Goal: Transaction & Acquisition: Purchase product/service

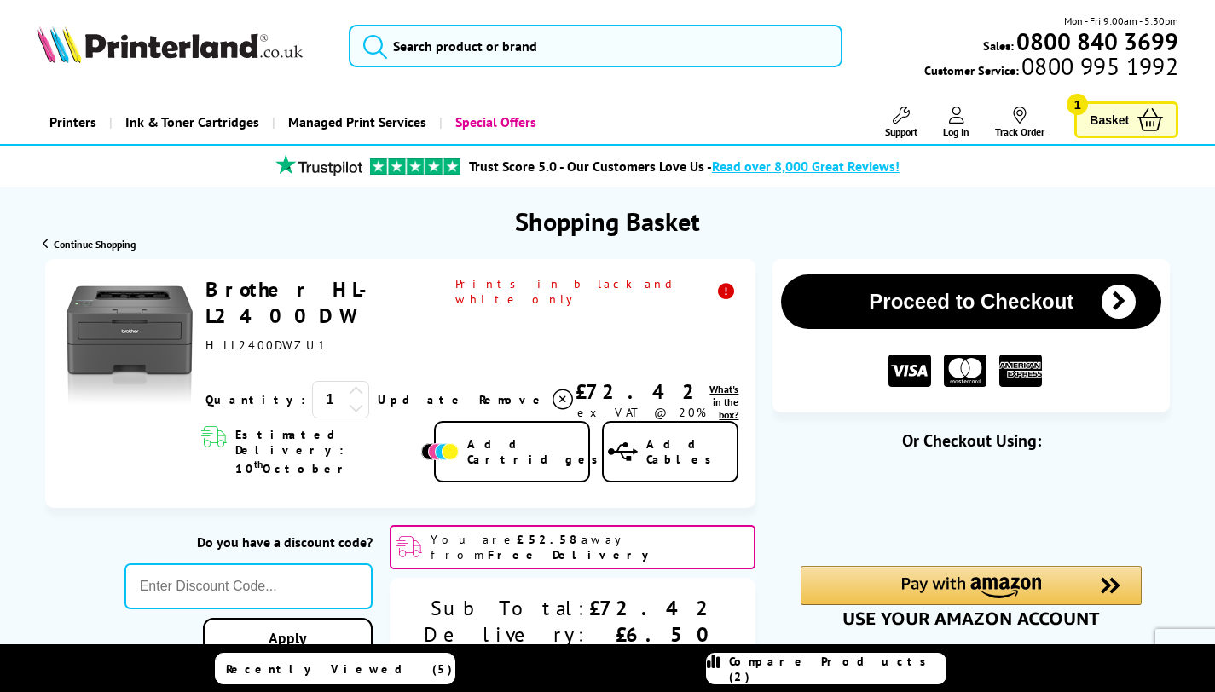
click at [353, 290] on link "Brother HL-L2400DW" at bounding box center [295, 302] width 181 height 53
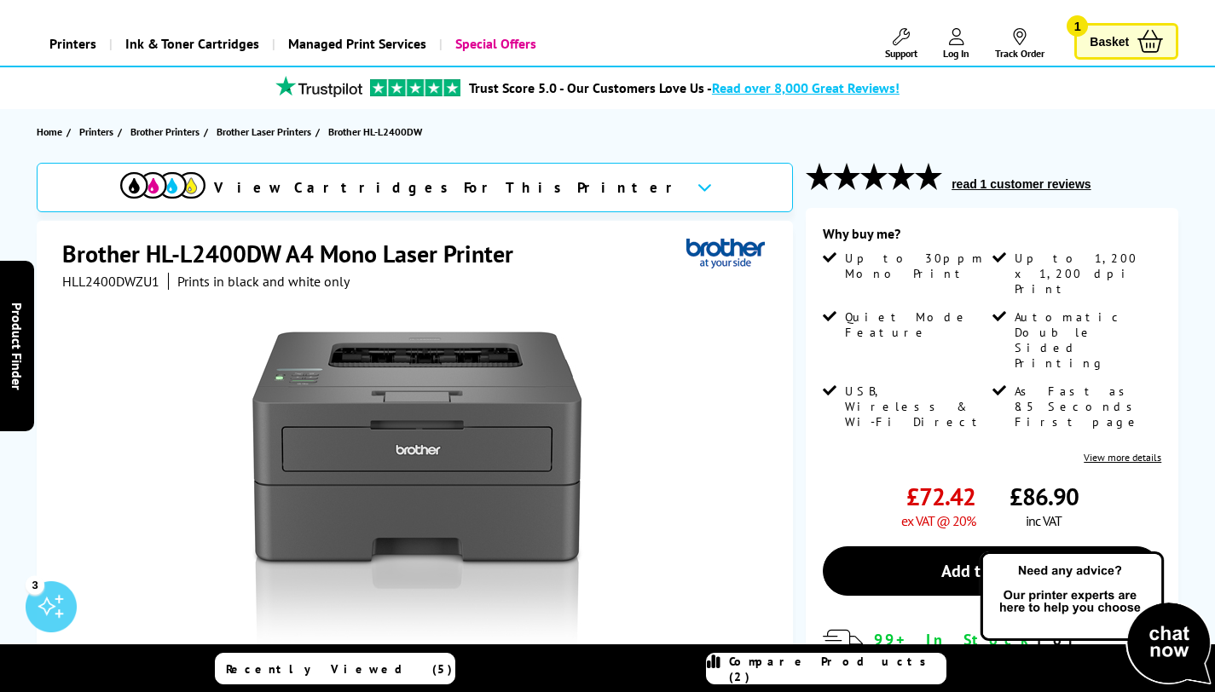
scroll to position [80, 0]
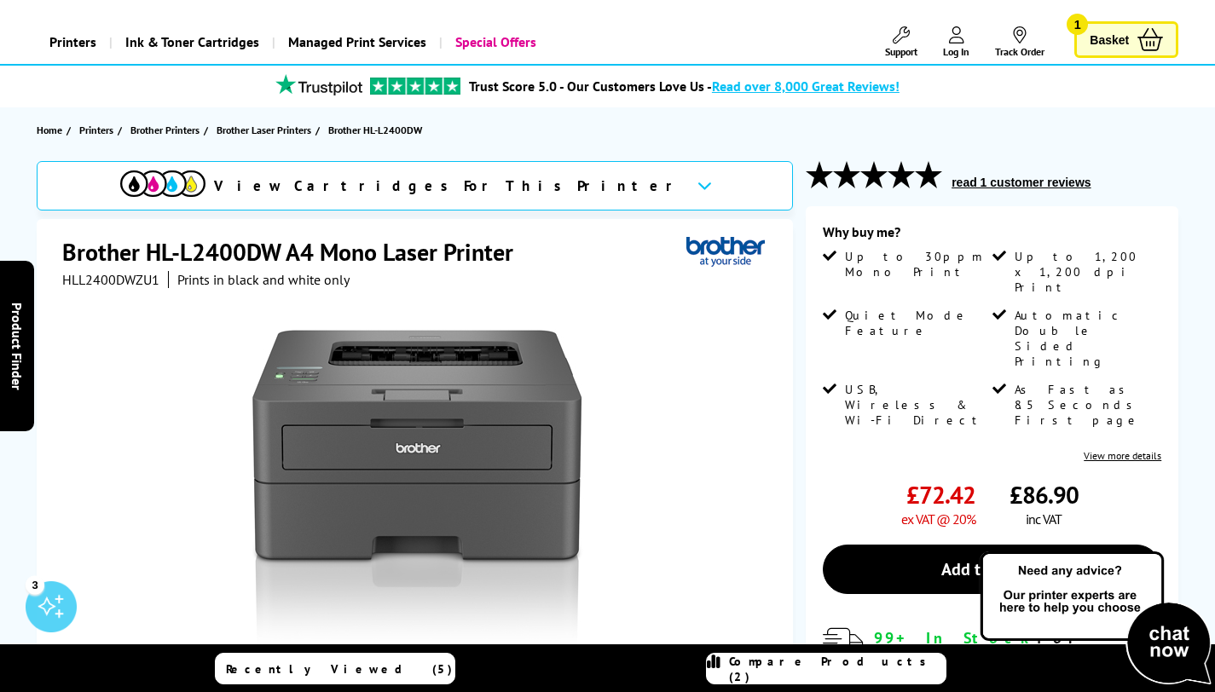
click at [551, 182] on div "View Cartridges For This Printer" at bounding box center [415, 185] width 756 height 49
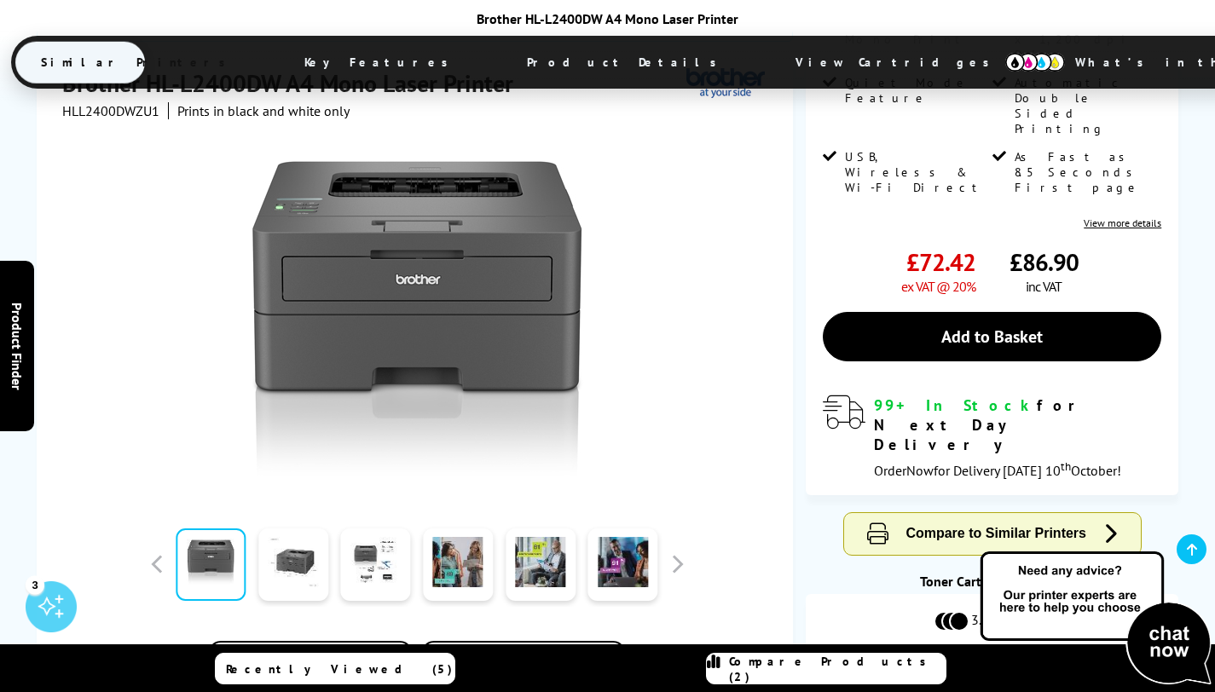
scroll to position [282, 0]
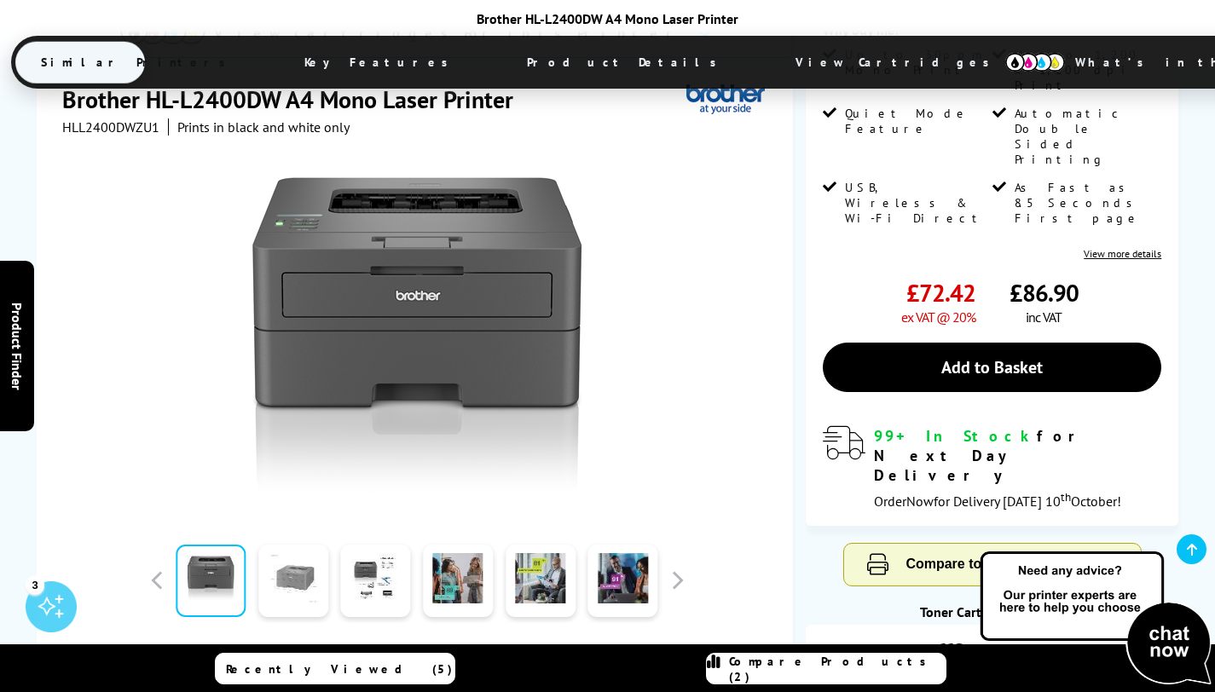
click at [291, 545] on link at bounding box center [293, 581] width 70 height 72
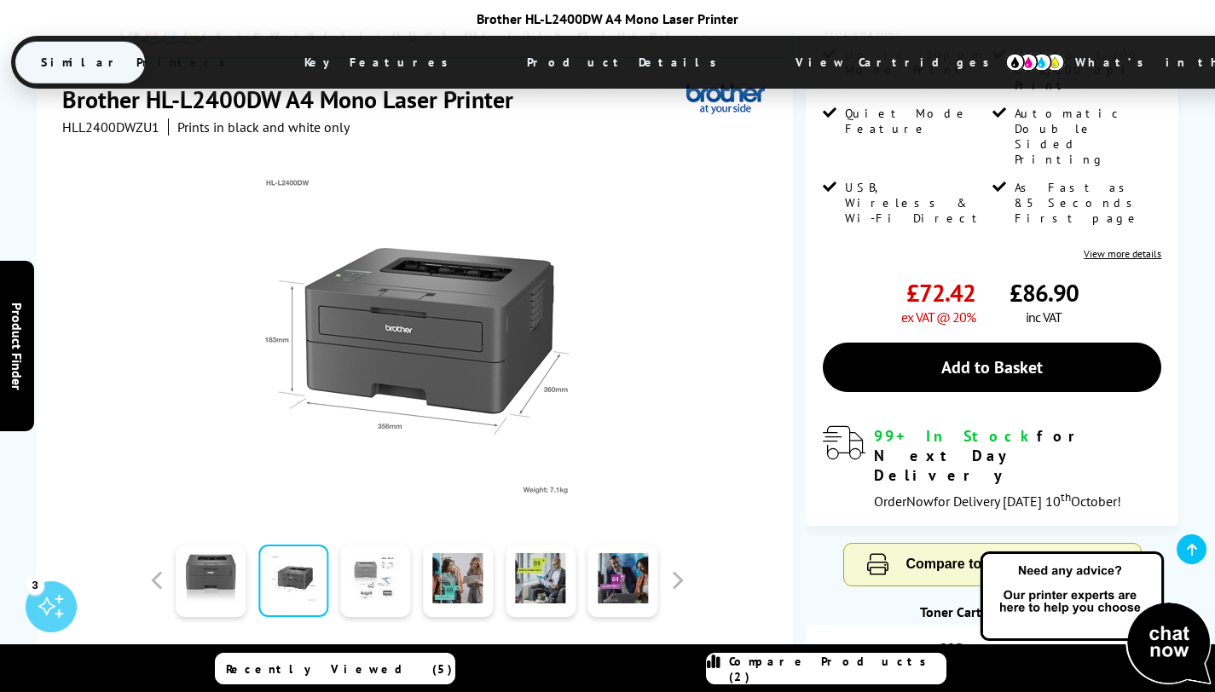
click at [381, 545] on link at bounding box center [376, 581] width 70 height 72
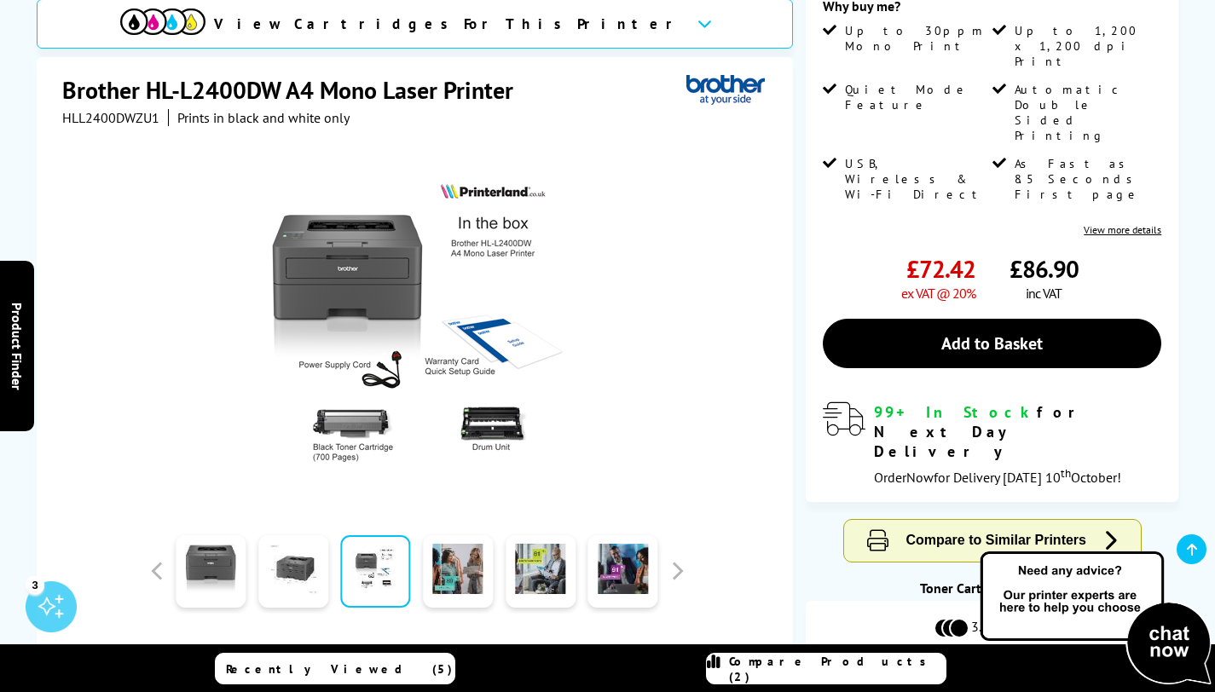
scroll to position [0, 0]
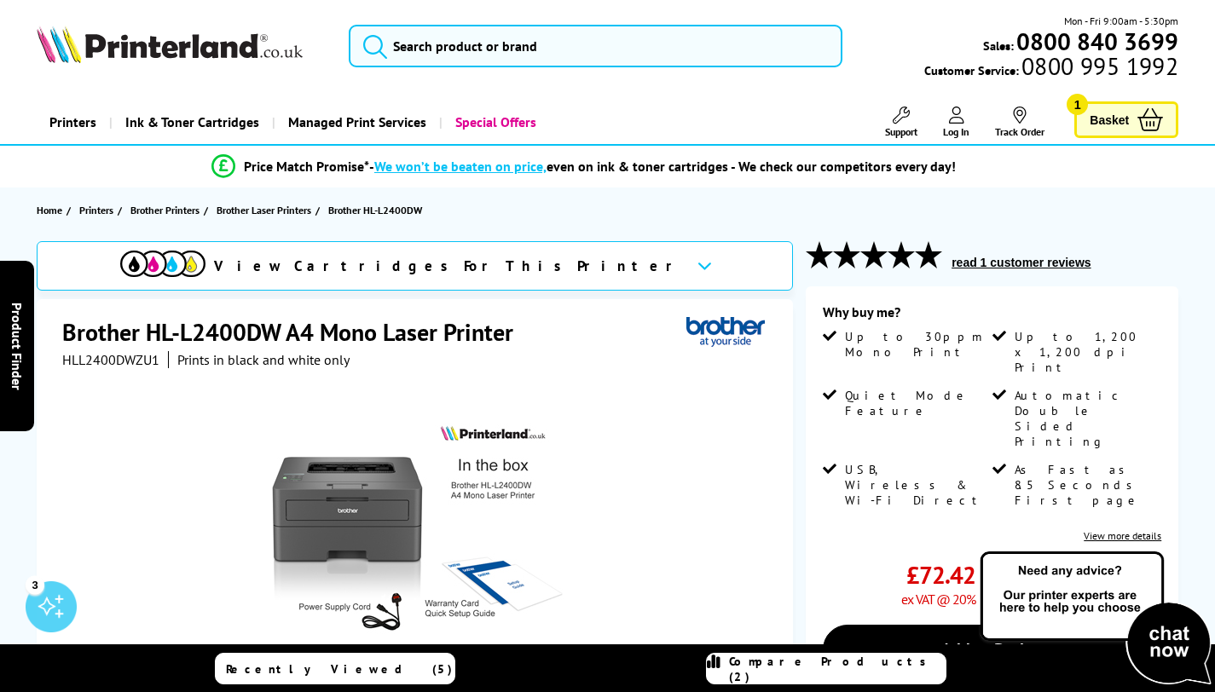
click at [1006, 264] on button "read 1 customer reviews" at bounding box center [1020, 262] width 149 height 15
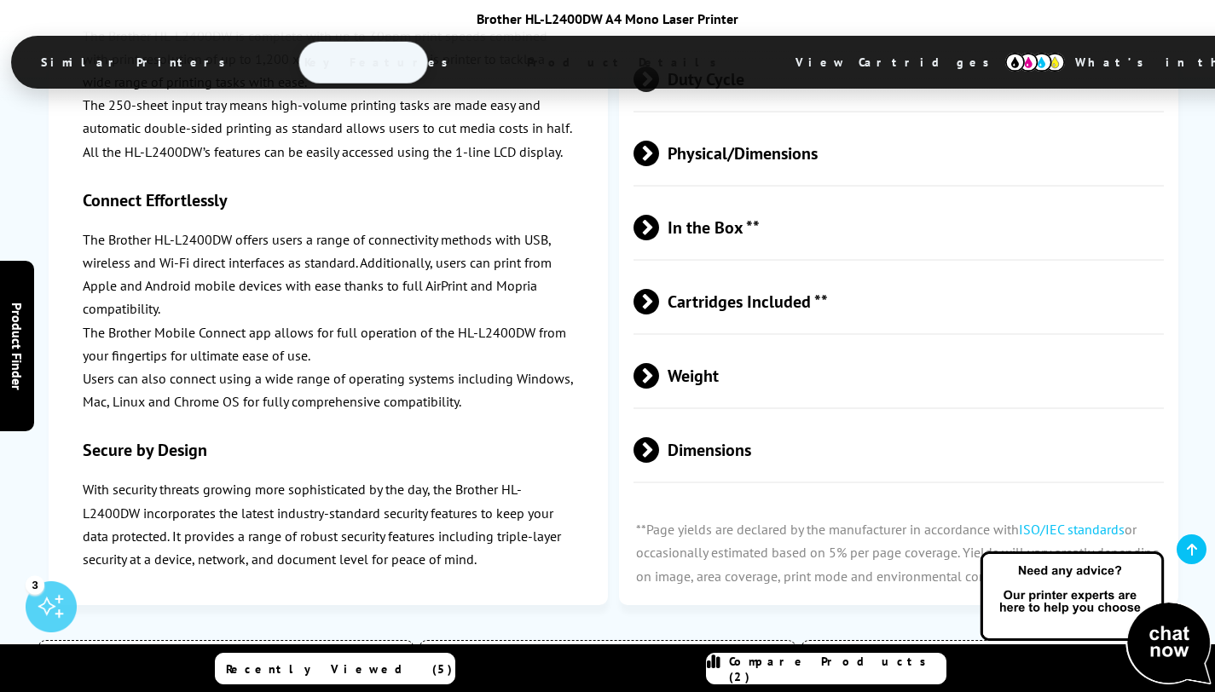
scroll to position [3942, 0]
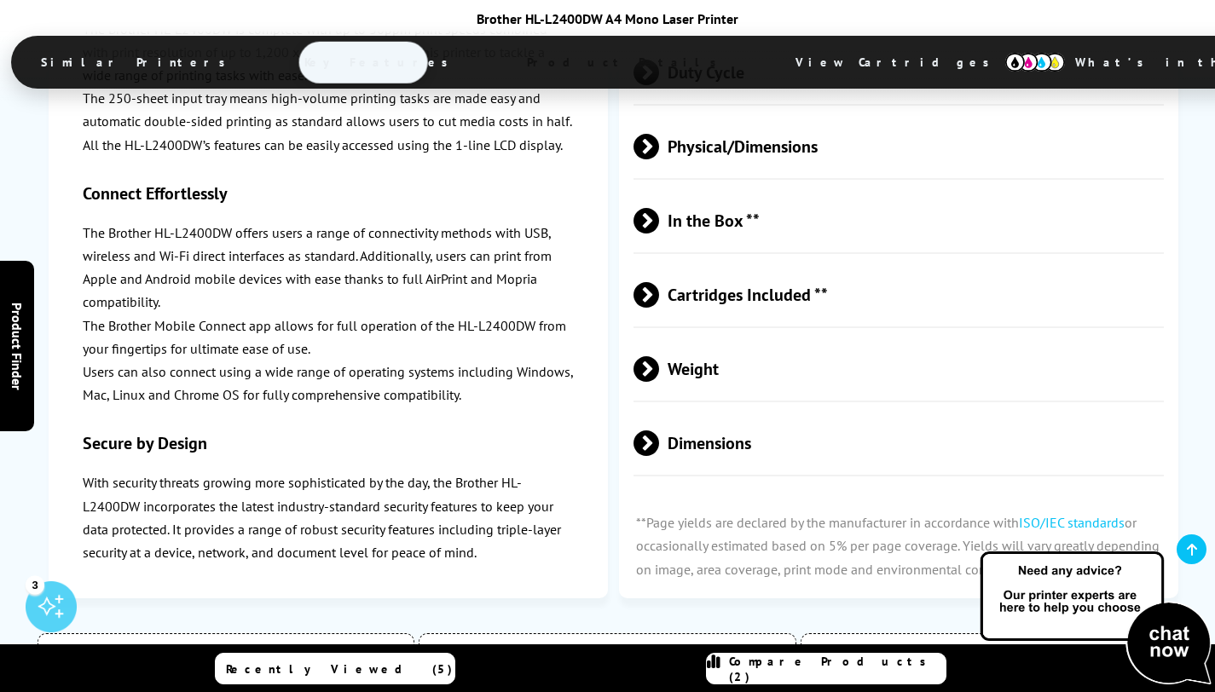
click at [659, 282] on span at bounding box center [659, 295] width 0 height 26
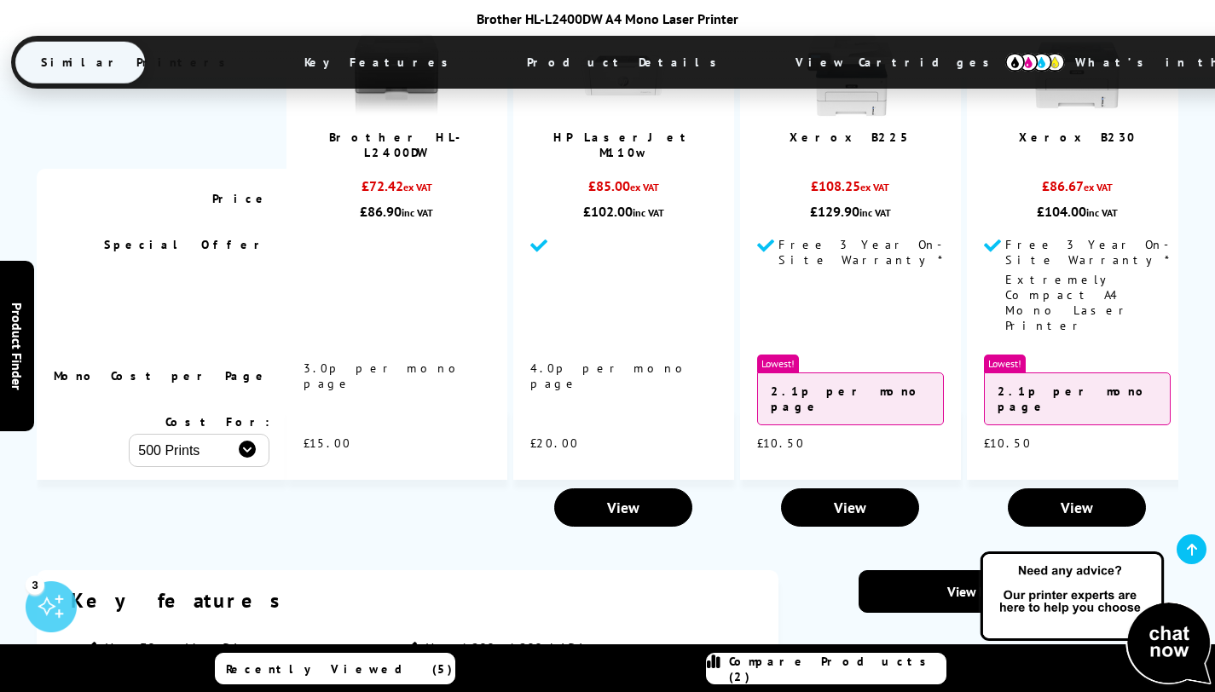
scroll to position [0, 0]
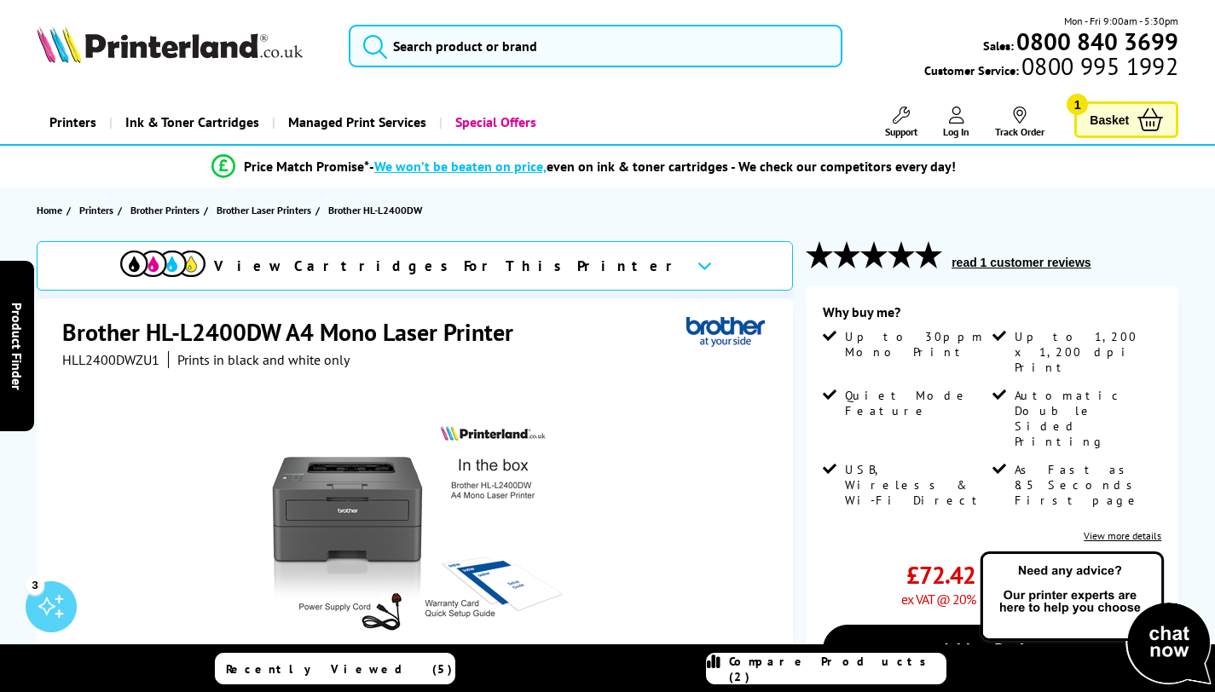
click at [1143, 116] on icon at bounding box center [1150, 119] width 26 height 23
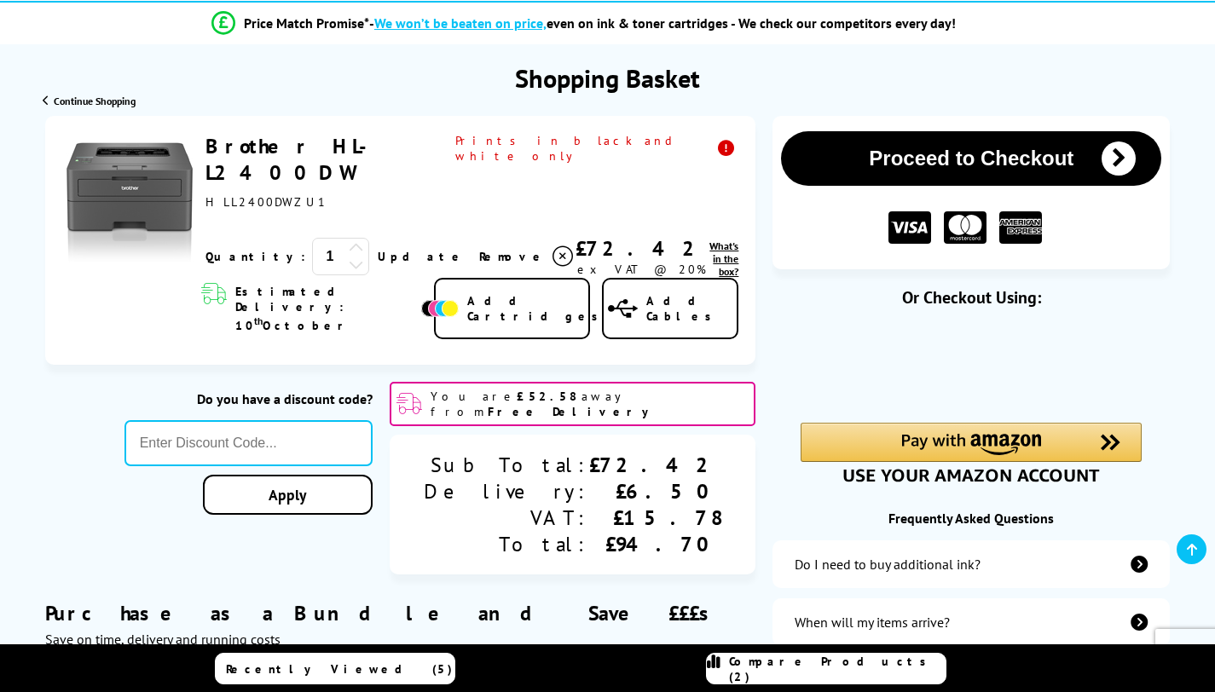
scroll to position [159, 0]
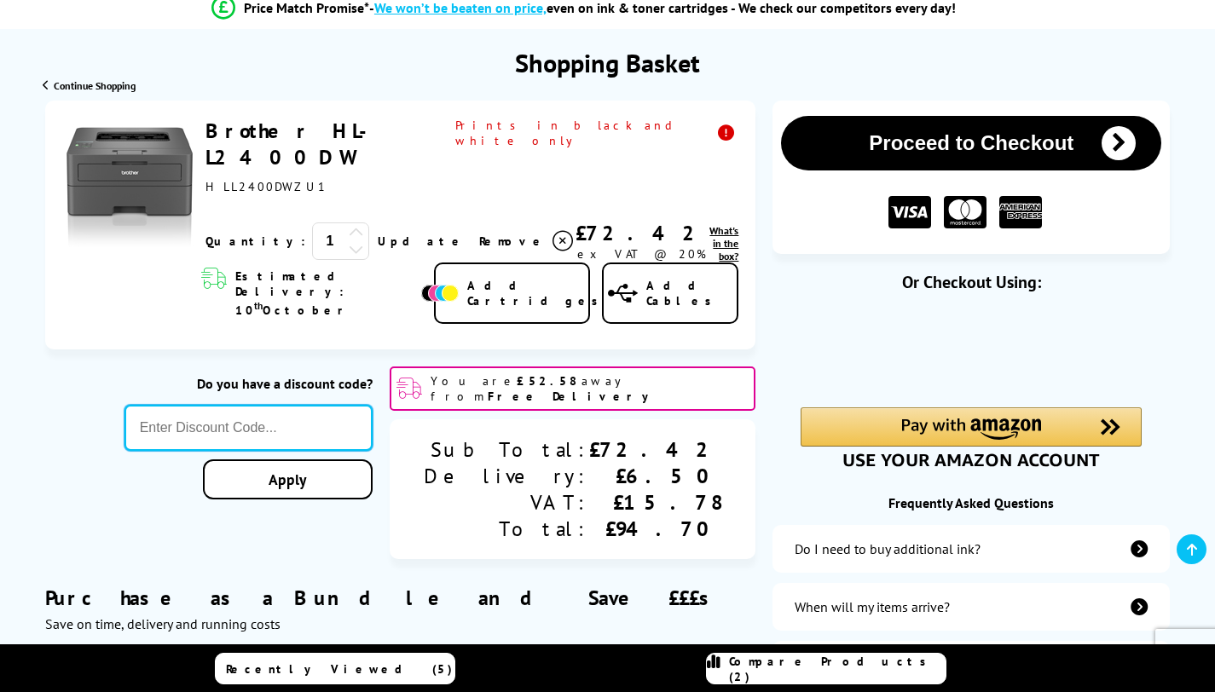
click at [366, 405] on input "text" at bounding box center [248, 428] width 249 height 46
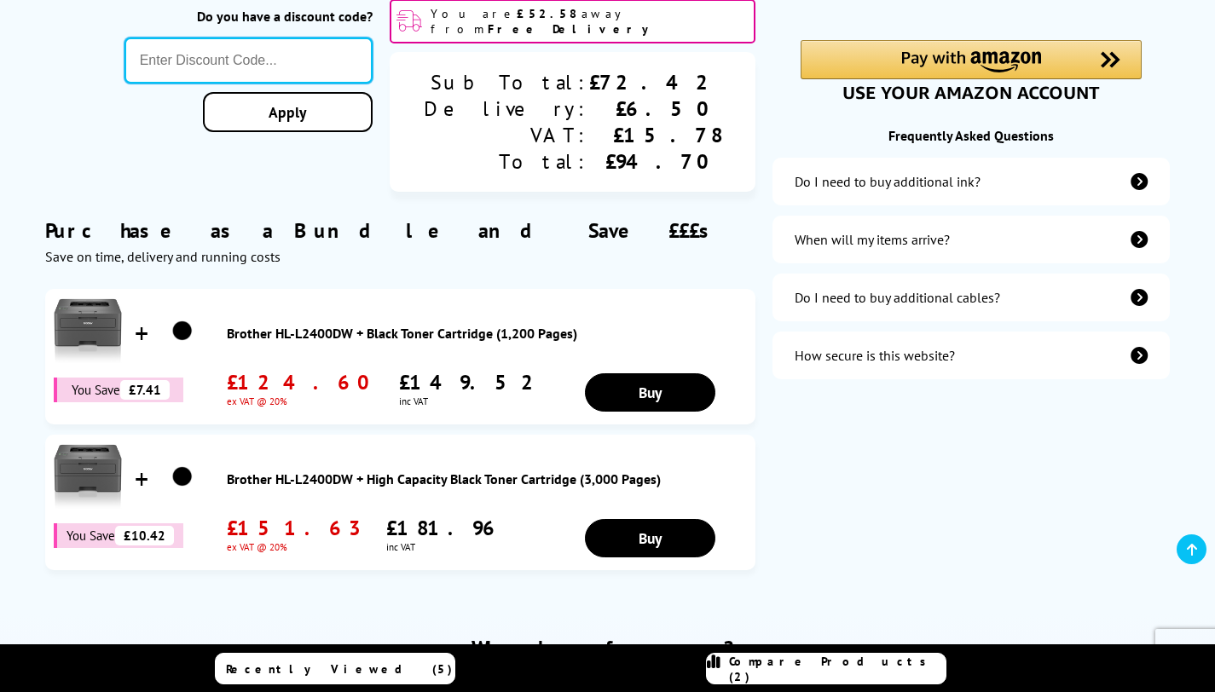
scroll to position [532, 0]
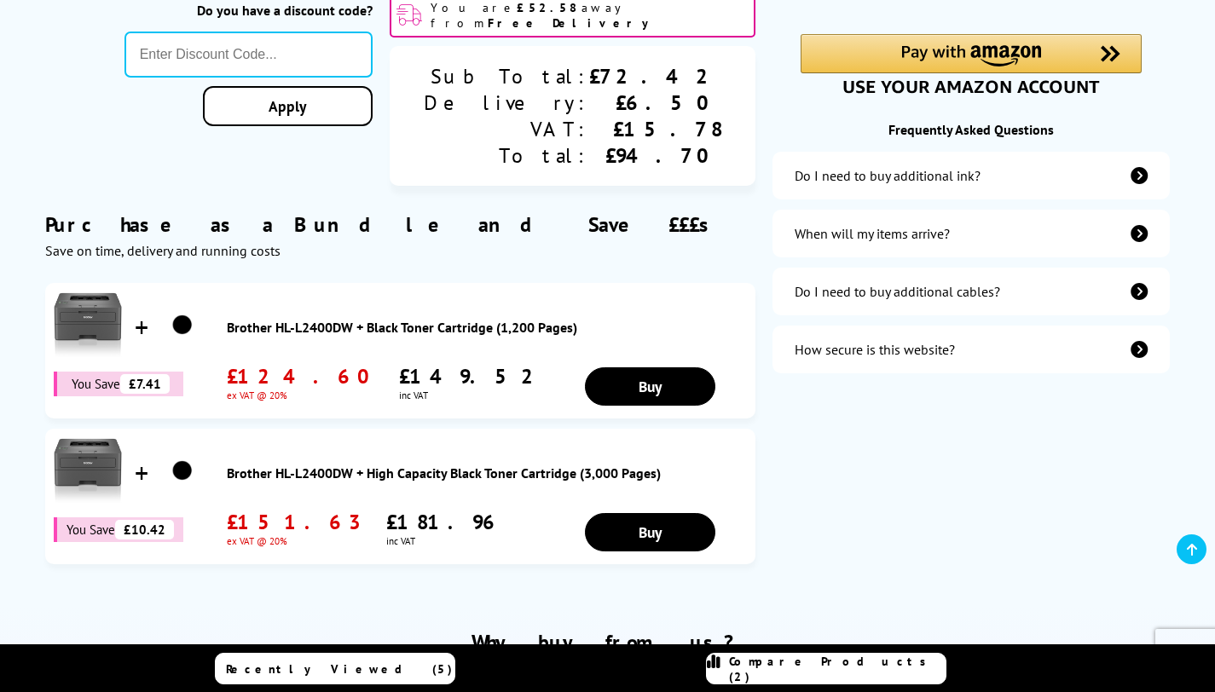
click at [862, 192] on div "Do I need to buy additional ink?" at bounding box center [970, 176] width 397 height 48
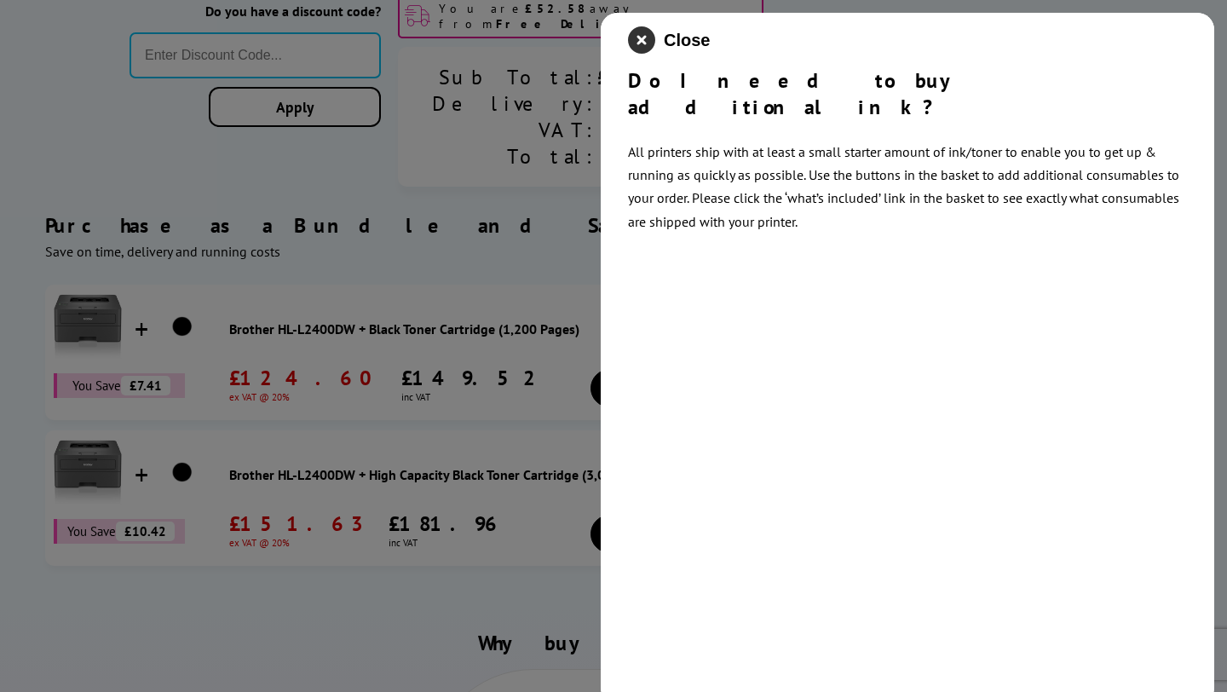
click at [645, 35] on icon "close modal" at bounding box center [641, 39] width 27 height 27
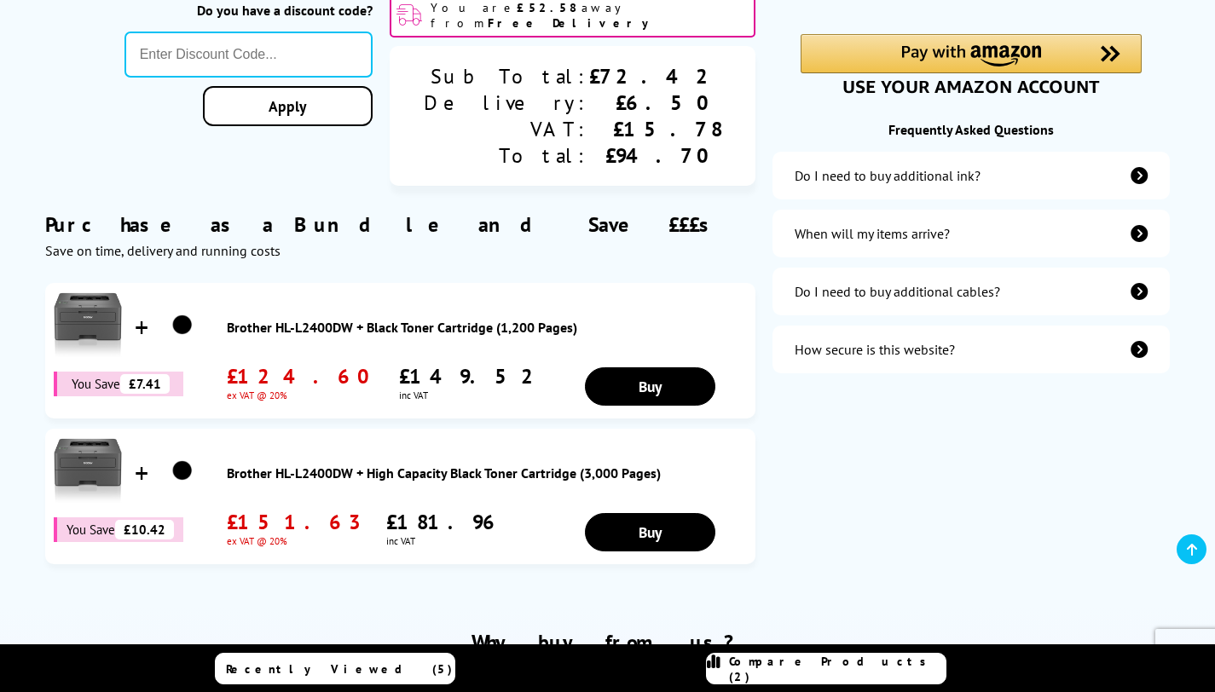
click at [875, 188] on div "Do I need to buy additional ink?" at bounding box center [970, 176] width 397 height 48
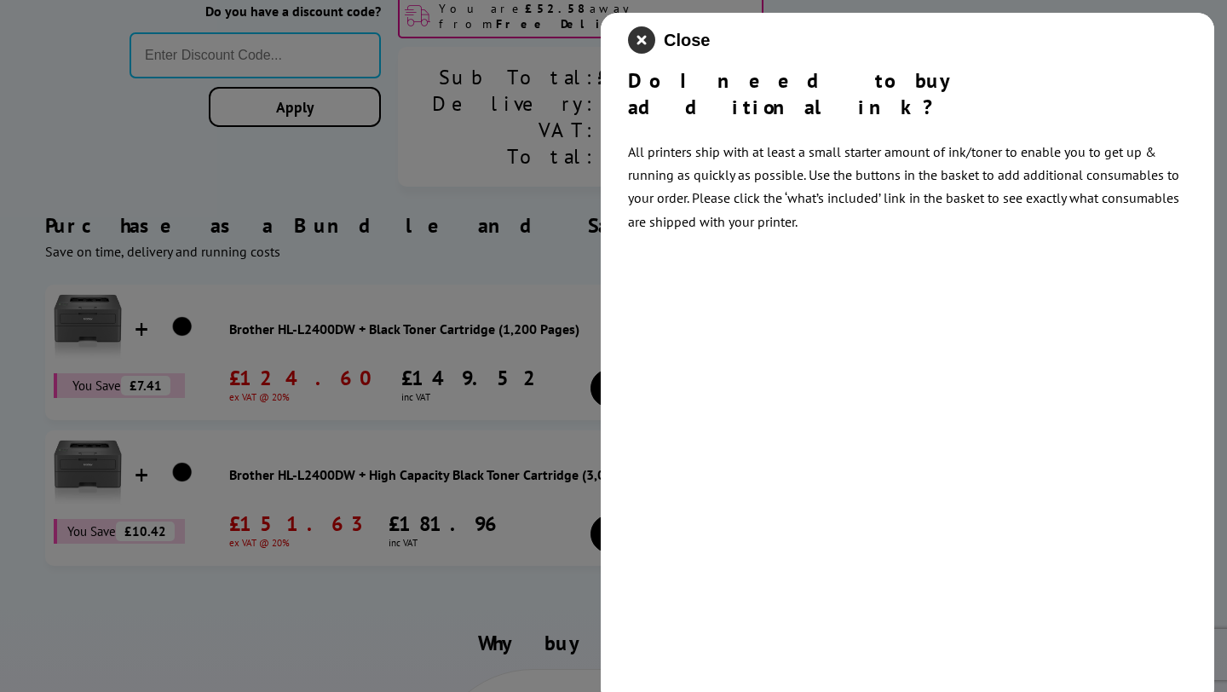
click at [647, 38] on icon "close modal" at bounding box center [641, 39] width 27 height 27
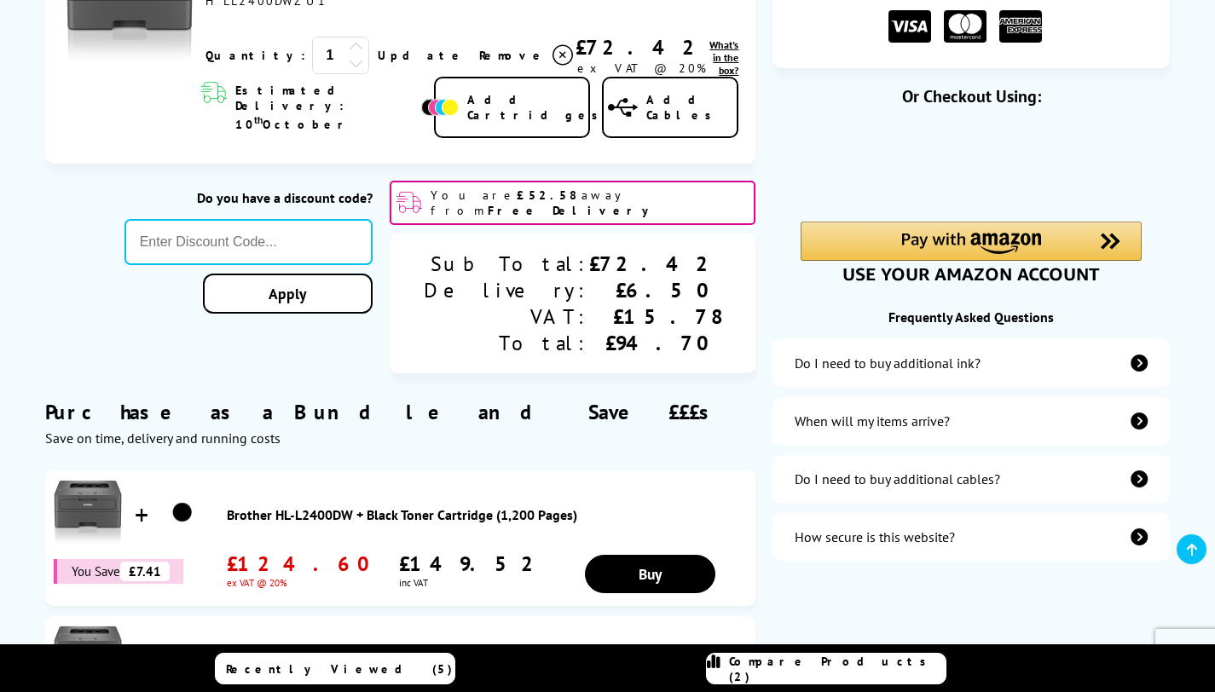
scroll to position [465, 0]
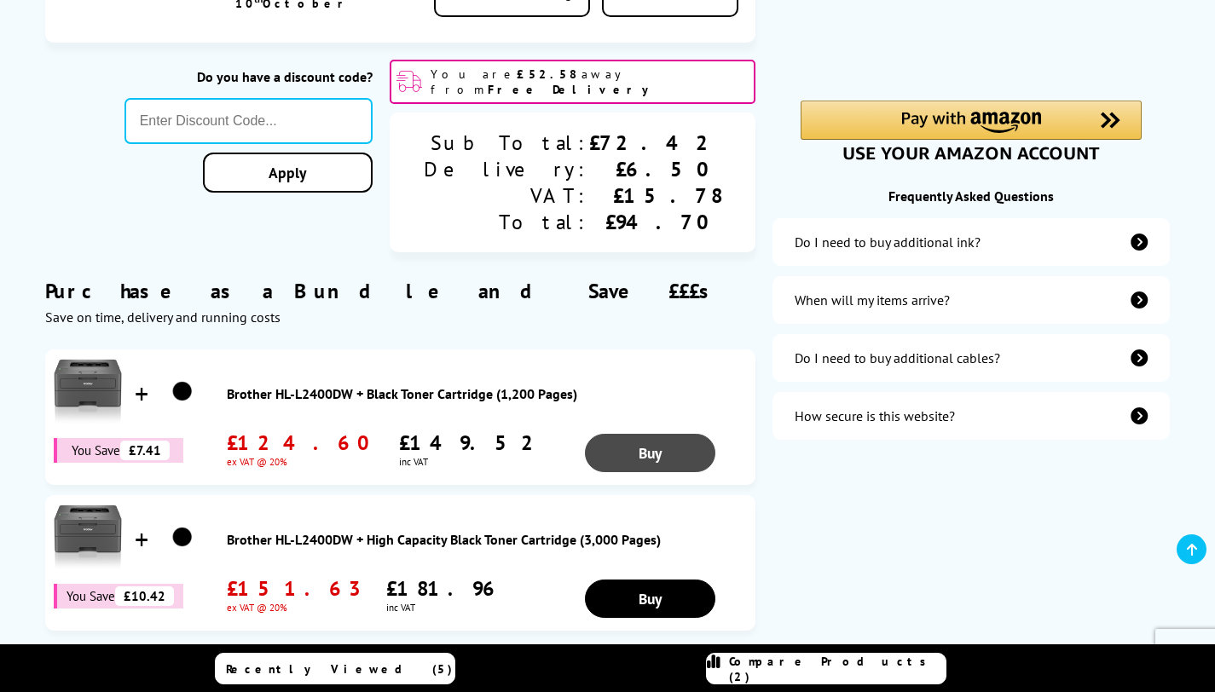
click at [670, 434] on link "Buy" at bounding box center [650, 453] width 130 height 38
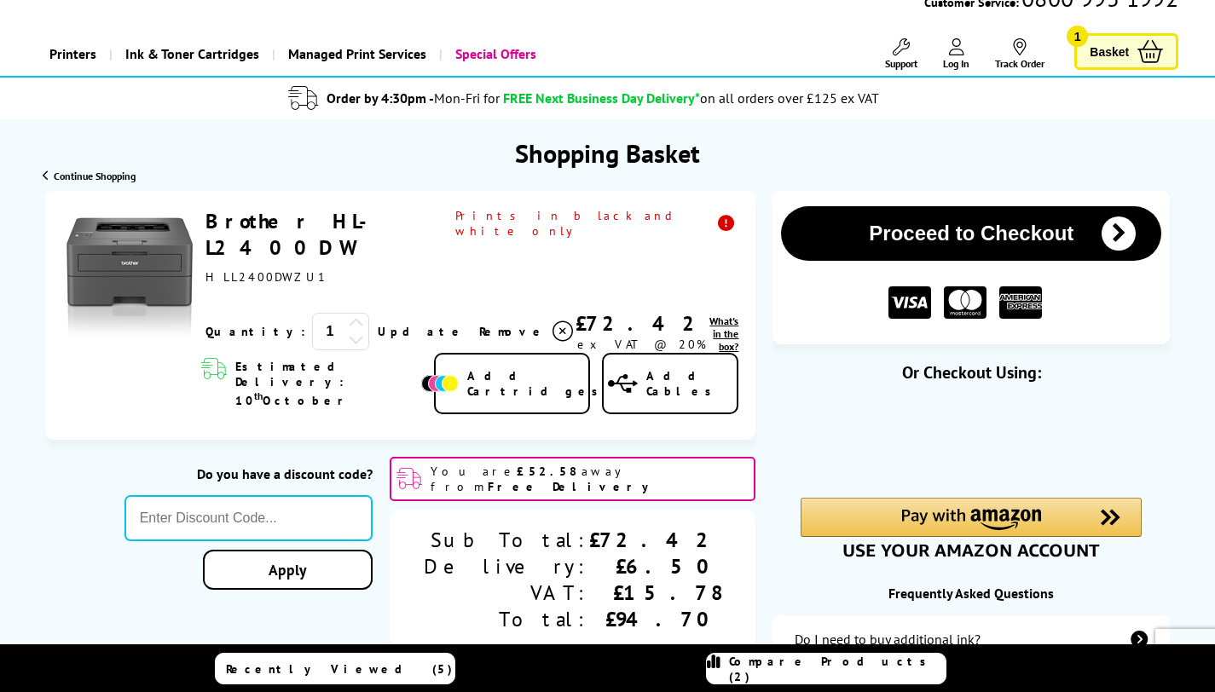
scroll to position [46, 0]
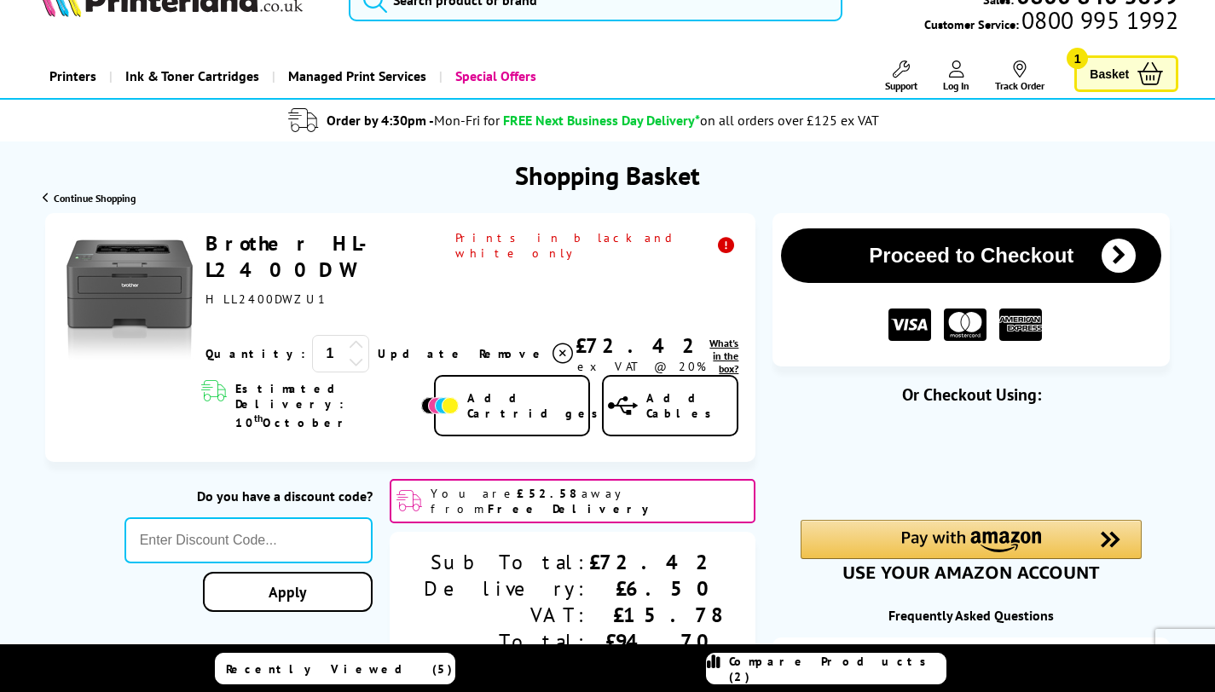
click at [782, 248] on button "Proceed to Checkout" at bounding box center [971, 255] width 380 height 55
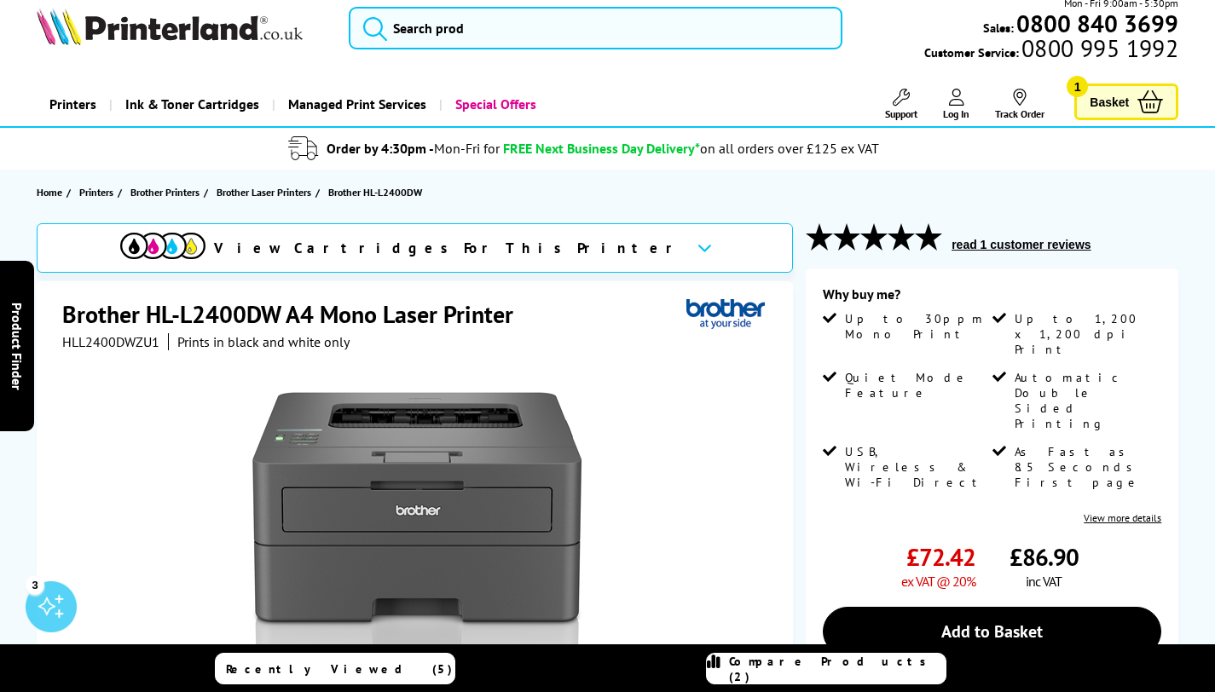
scroll to position [20, 0]
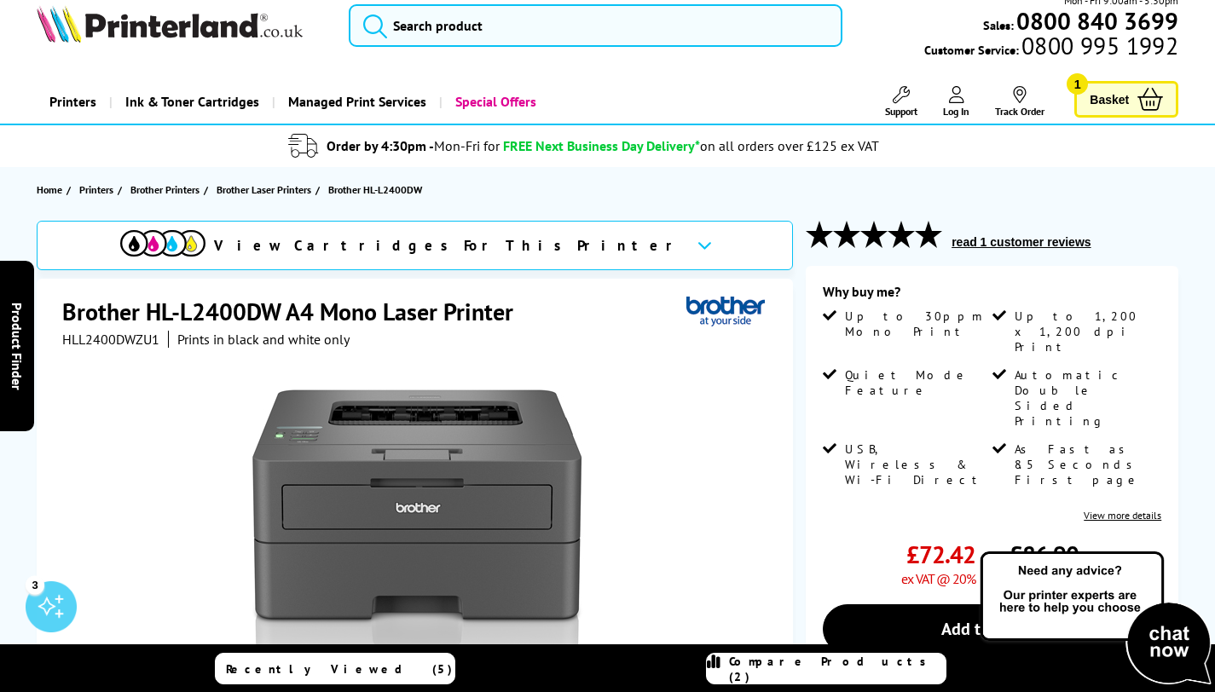
click at [1113, 107] on span "Basket" at bounding box center [1108, 99] width 39 height 23
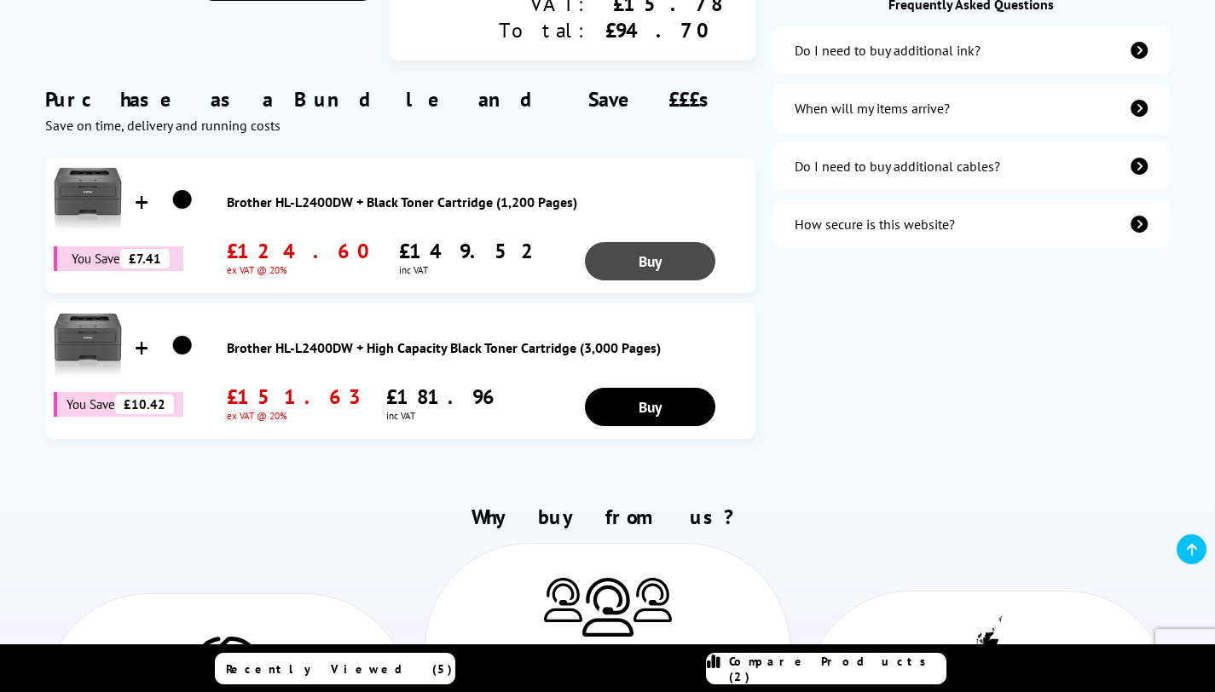
click at [655, 242] on link "Buy" at bounding box center [650, 261] width 130 height 38
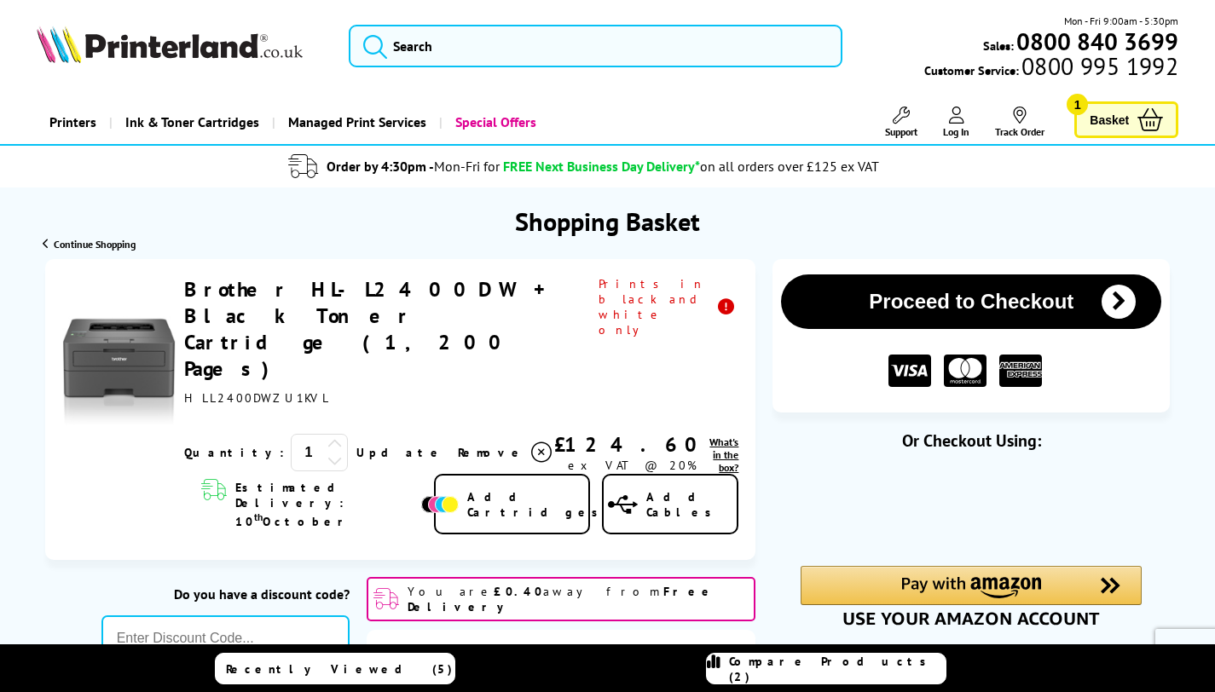
scroll to position [244, 0]
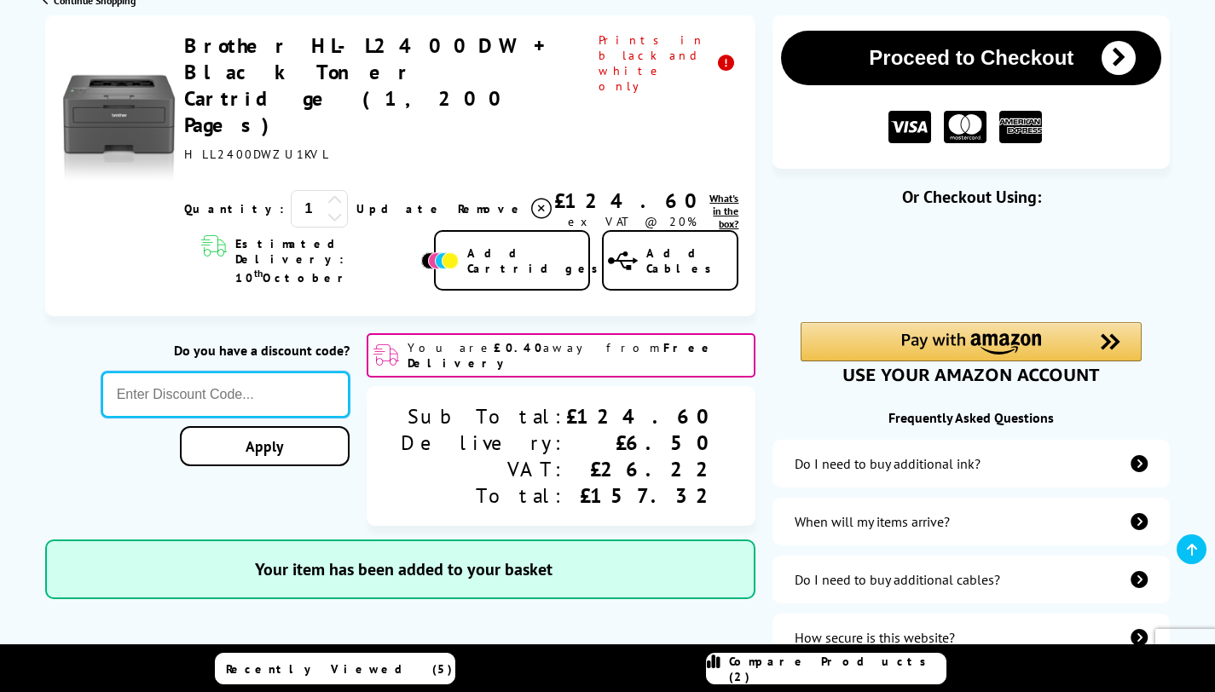
click at [350, 372] on input "text" at bounding box center [225, 395] width 249 height 46
paste input "PLXER20"
type input "PLXER20"
click at [425, 359] on div "Proceed to Checkout Shopping Basket ex VAT @ 20% 1 Update ex VAT @ 20%" at bounding box center [607, 343] width 1215 height 657
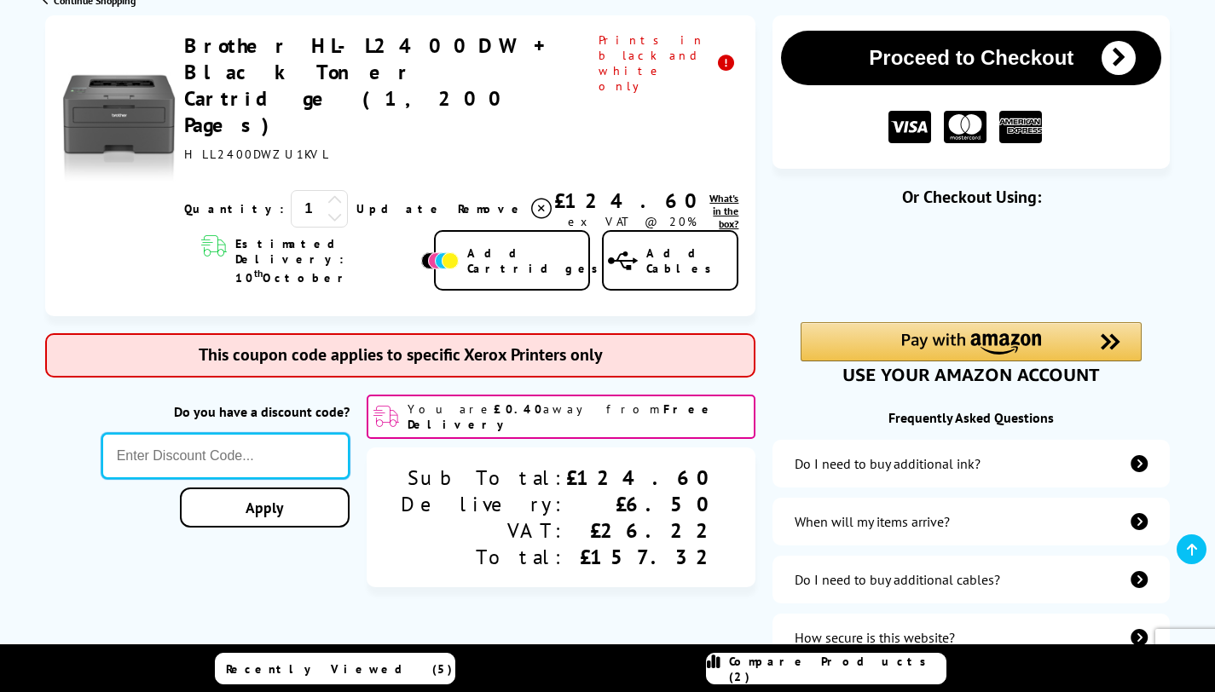
click at [350, 433] on input "text" at bounding box center [225, 456] width 249 height 46
paste input "BACK2SCHOOL"
type input "BACK2SCHOOL"
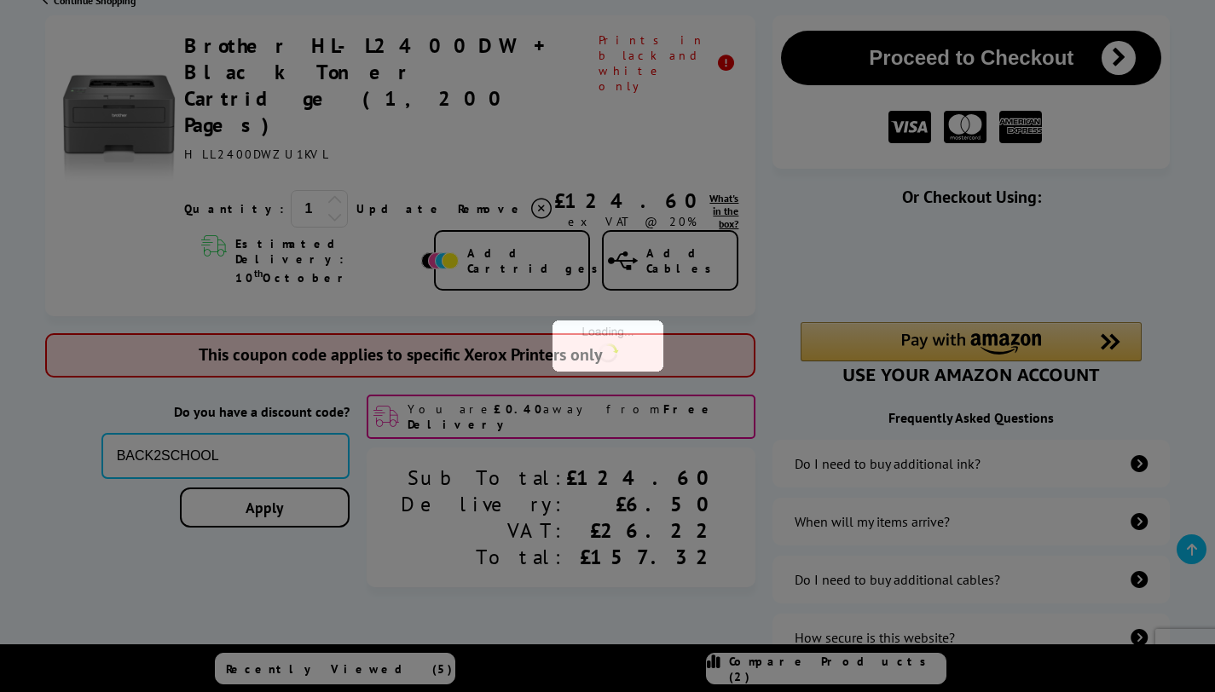
click at [401, 437] on div "Proceed to Checkout Shopping Basket ex VAT @ 20% 1 Update ex VAT @ 20%" at bounding box center [607, 343] width 1215 height 657
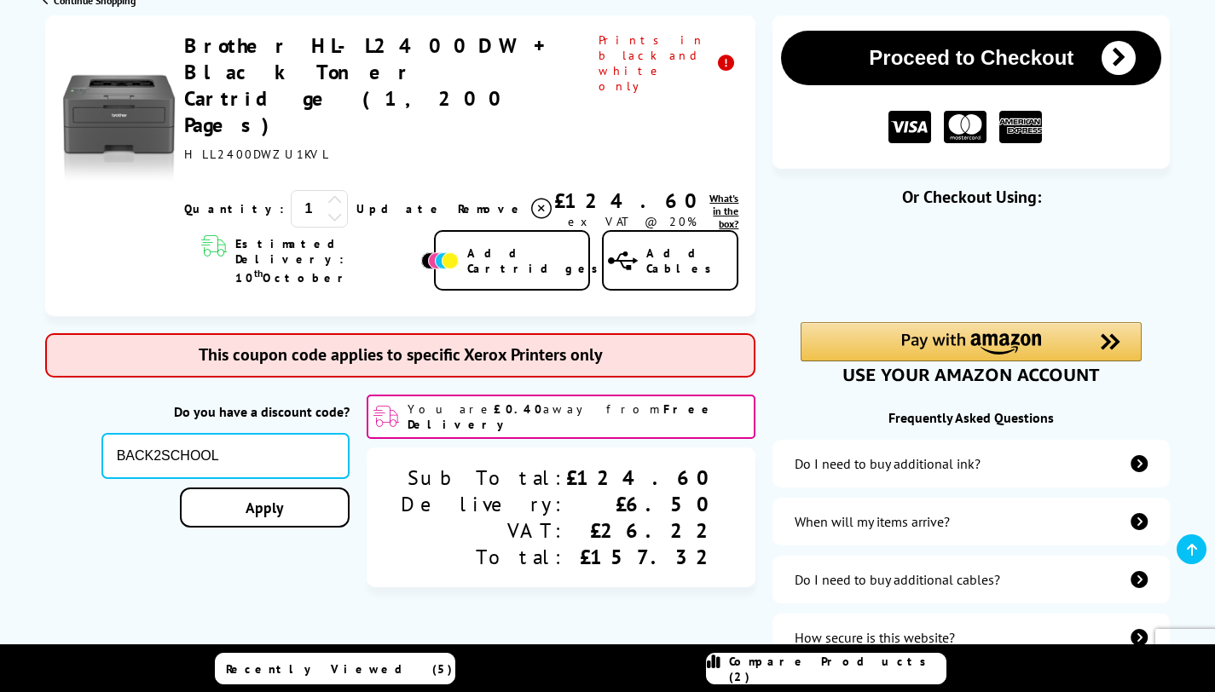
click at [350, 488] on link "Apply" at bounding box center [265, 508] width 170 height 40
drag, startPoint x: 372, startPoint y: 373, endPoint x: 194, endPoint y: 372, distance: 177.3
click at [193, 395] on div "Do you have a discount code? BACK2SCHOOL Apply You are £0.40 away from Free Del…" at bounding box center [400, 491] width 711 height 193
click at [297, 395] on div "Do you have a discount code? Apply" at bounding box center [225, 491] width 249 height 193
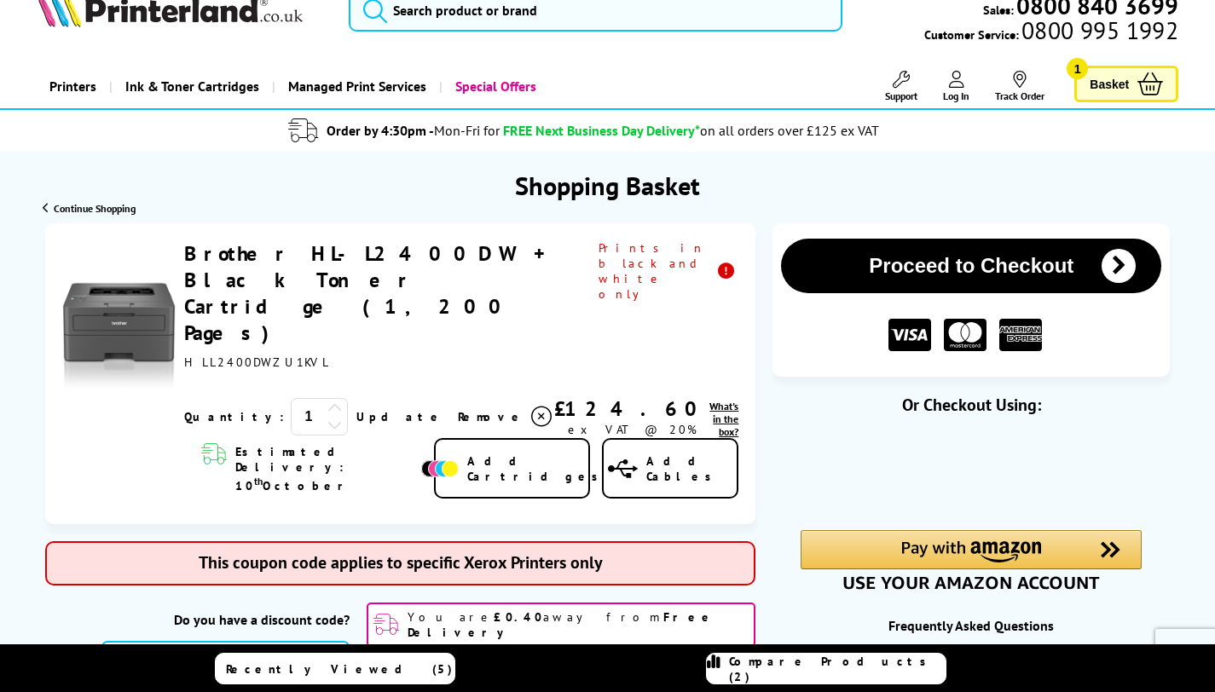
scroll to position [33, 0]
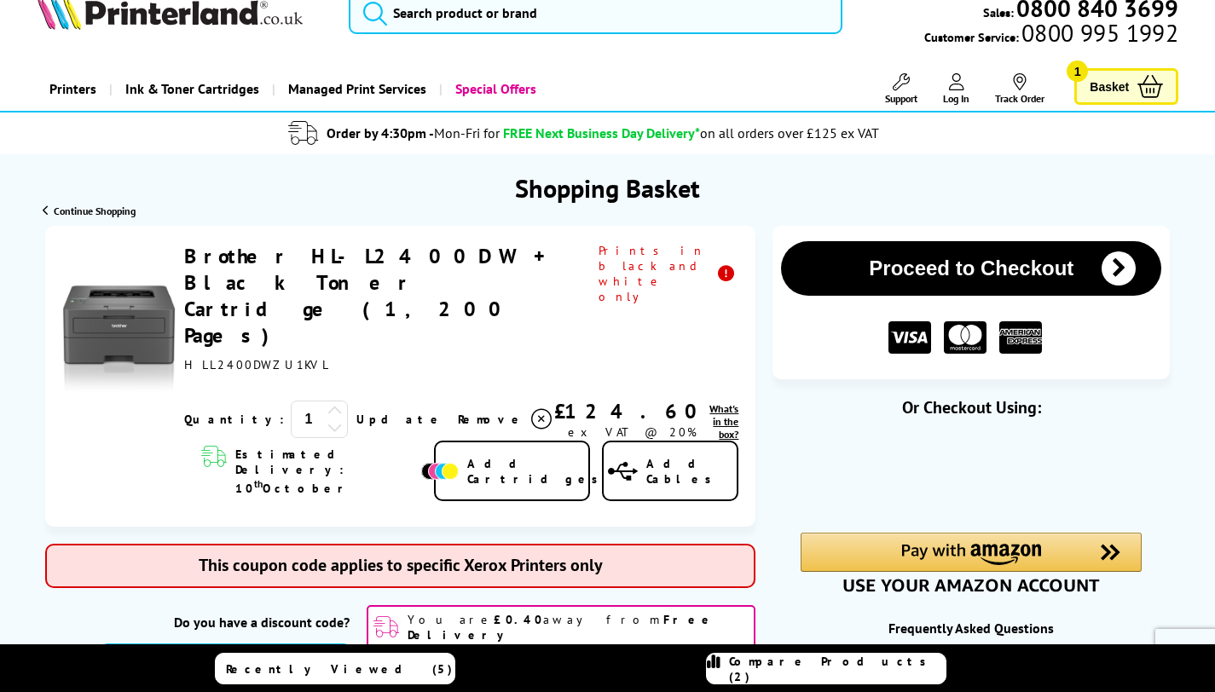
click at [797, 257] on button "Proceed to Checkout" at bounding box center [971, 268] width 380 height 55
